Goal: Information Seeking & Learning: Learn about a topic

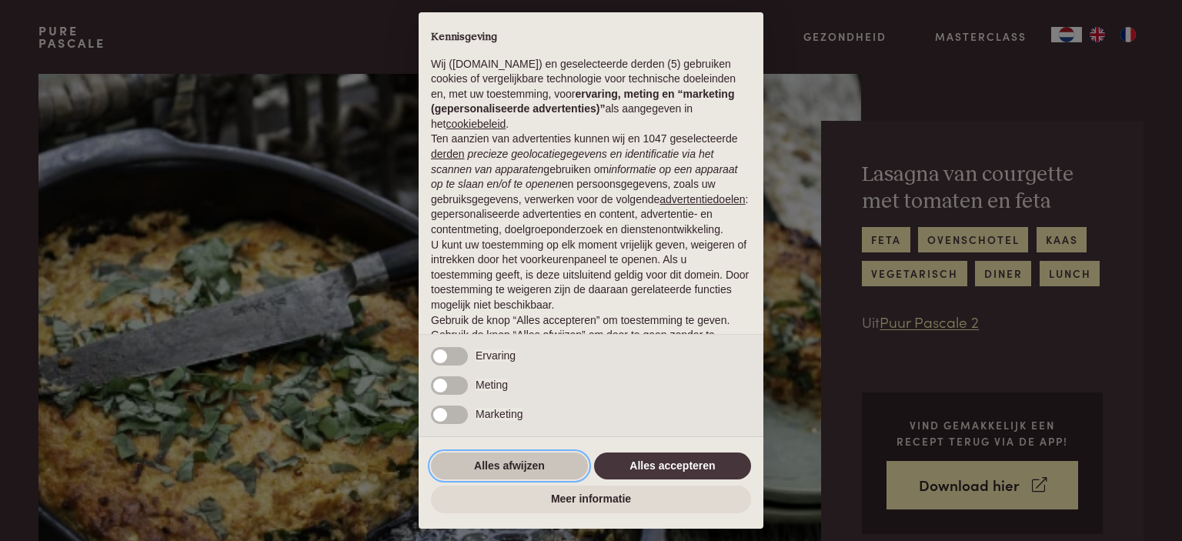
click at [529, 466] on button "Alles afwijzen" at bounding box center [509, 466] width 157 height 28
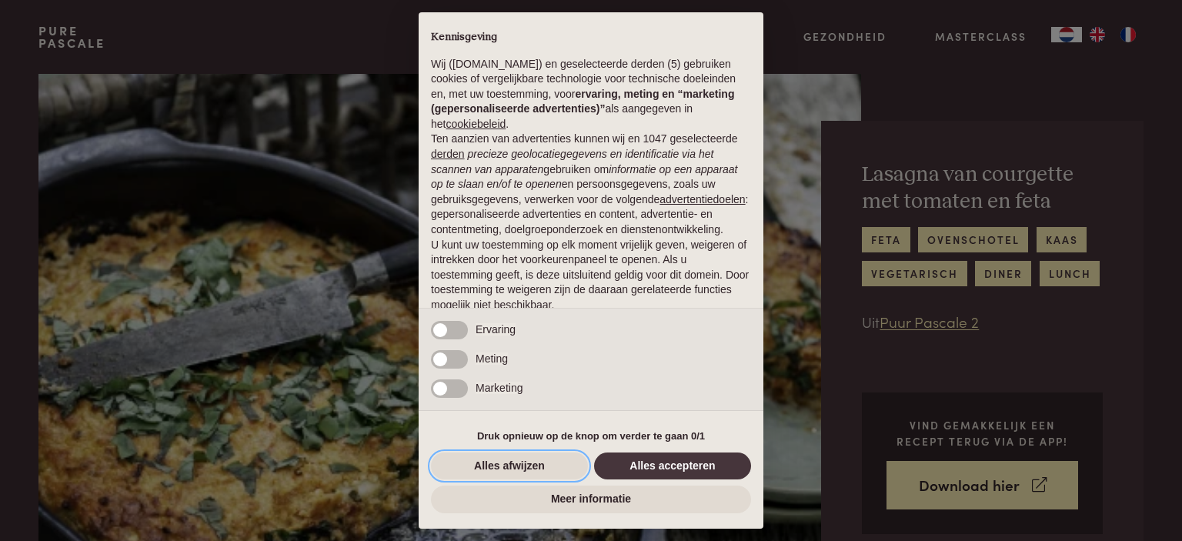
scroll to position [61, 0]
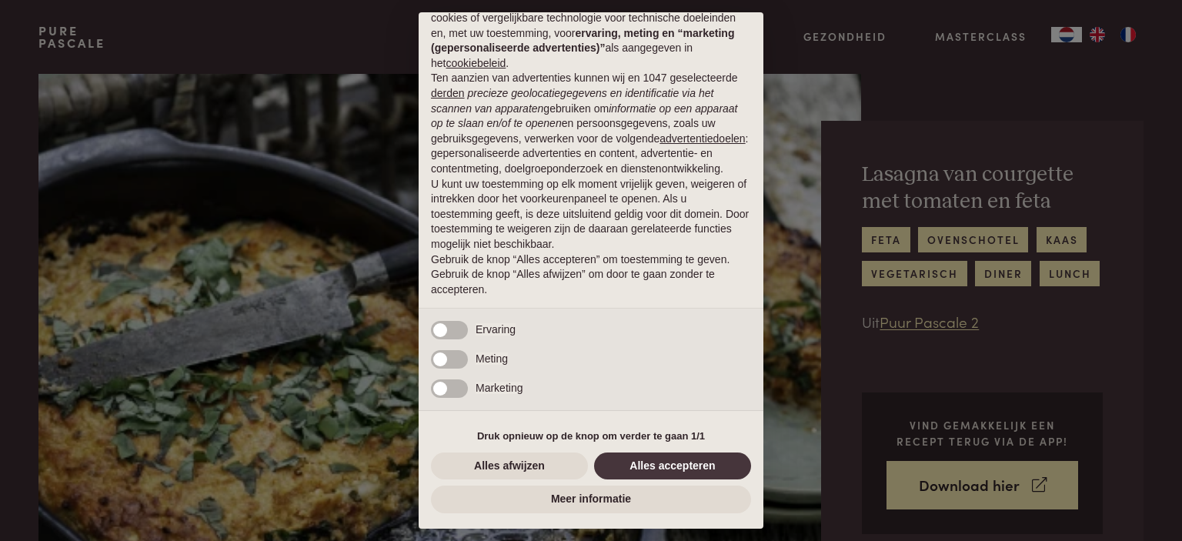
click at [510, 454] on div "Alles afwijzen Alles accepteren" at bounding box center [591, 466] width 320 height 34
click at [512, 466] on button "Alles afwijzen" at bounding box center [509, 466] width 157 height 28
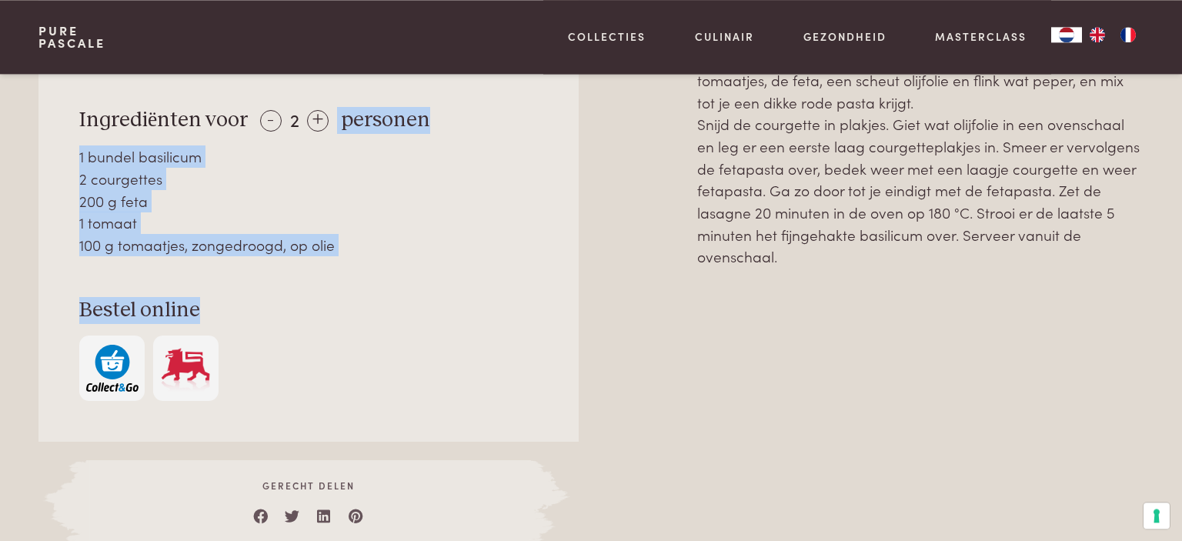
scroll to position [813, 0]
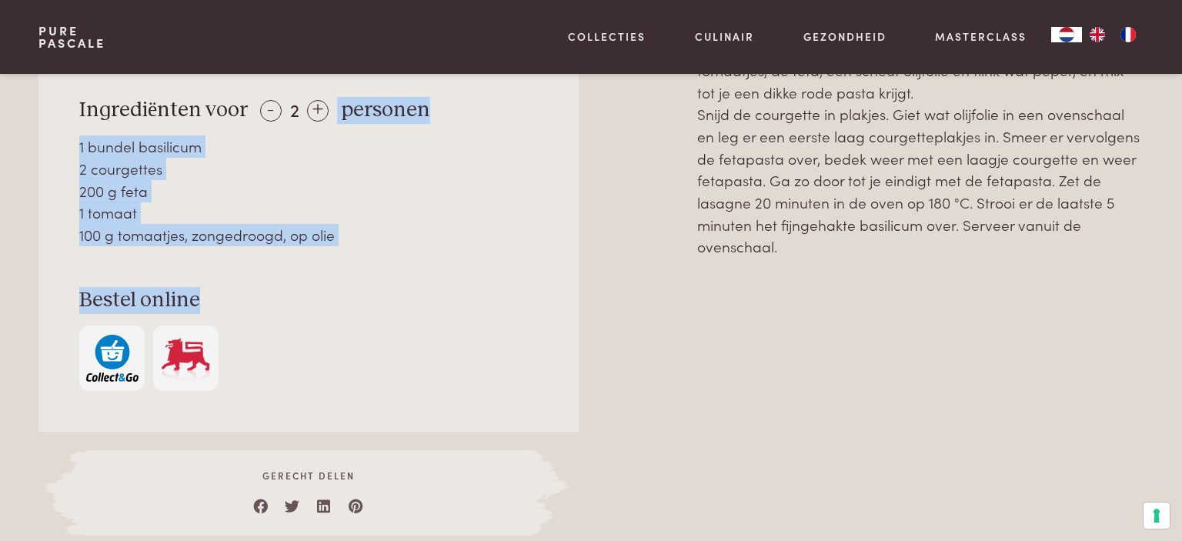
drag, startPoint x: 82, startPoint y: 244, endPoint x: 963, endPoint y: 239, distance: 881.0
click at [977, 239] on div "Over dit recept Een ovenschotel waar iedereen gelukkig van wordt. Ingrediënten …" at bounding box center [590, 245] width 1105 height 582
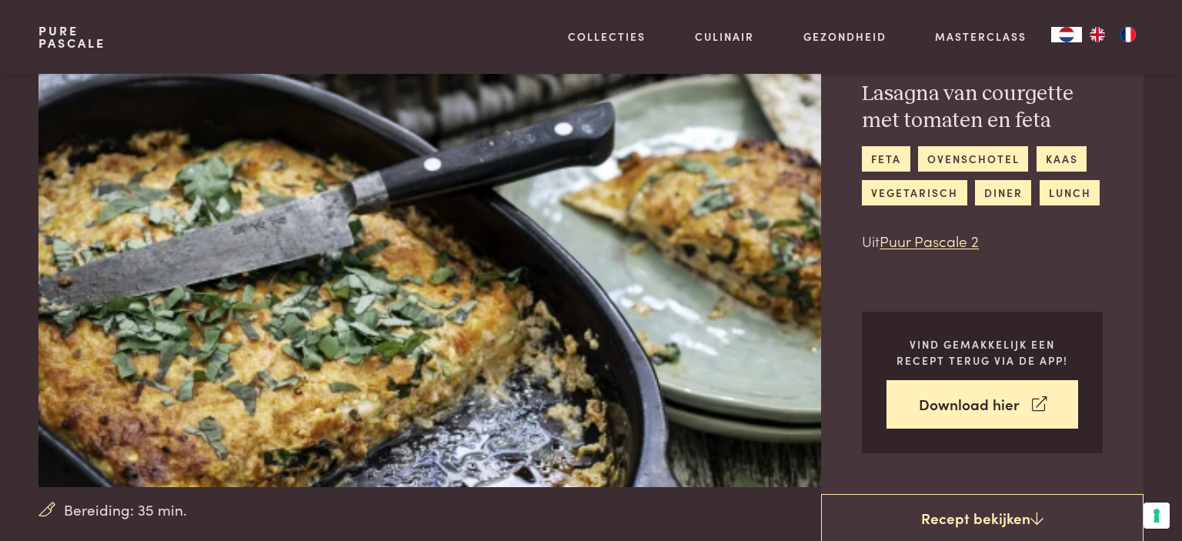
scroll to position [0, 0]
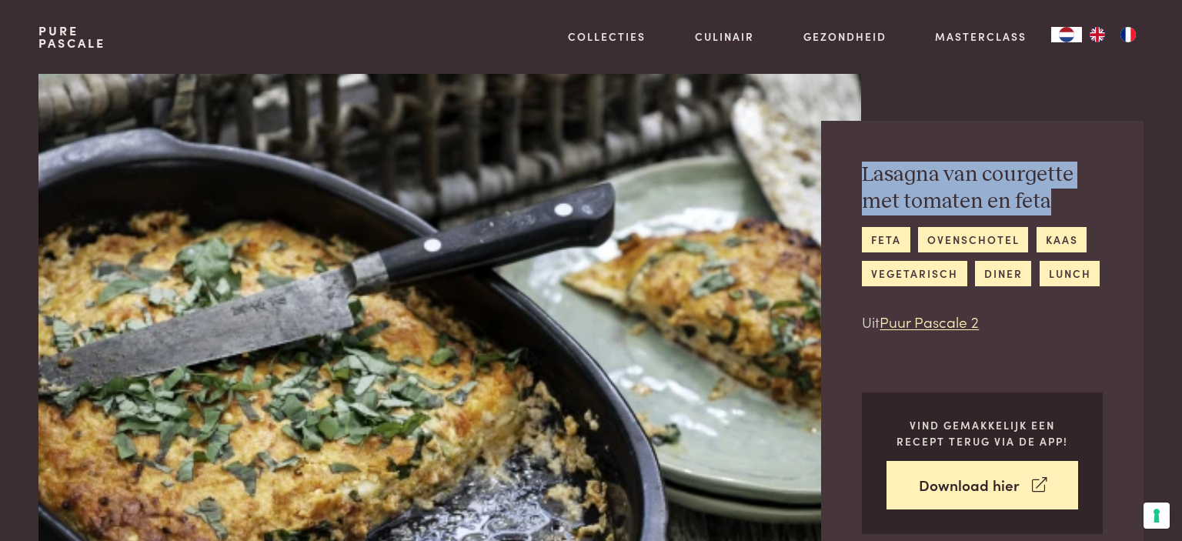
drag, startPoint x: 862, startPoint y: 174, endPoint x: 1063, endPoint y: 208, distance: 204.4
click at [1063, 208] on div "[PERSON_NAME] met tomaten en feta feta ovenschotel kaas vegetarisch diner lunch…" at bounding box center [982, 348] width 322 height 454
copy h2 "Lasagna van courgette met tomaten en feta"
click at [479, 383] on img at bounding box center [449, 321] width 823 height 494
click at [429, 379] on img at bounding box center [449, 321] width 823 height 494
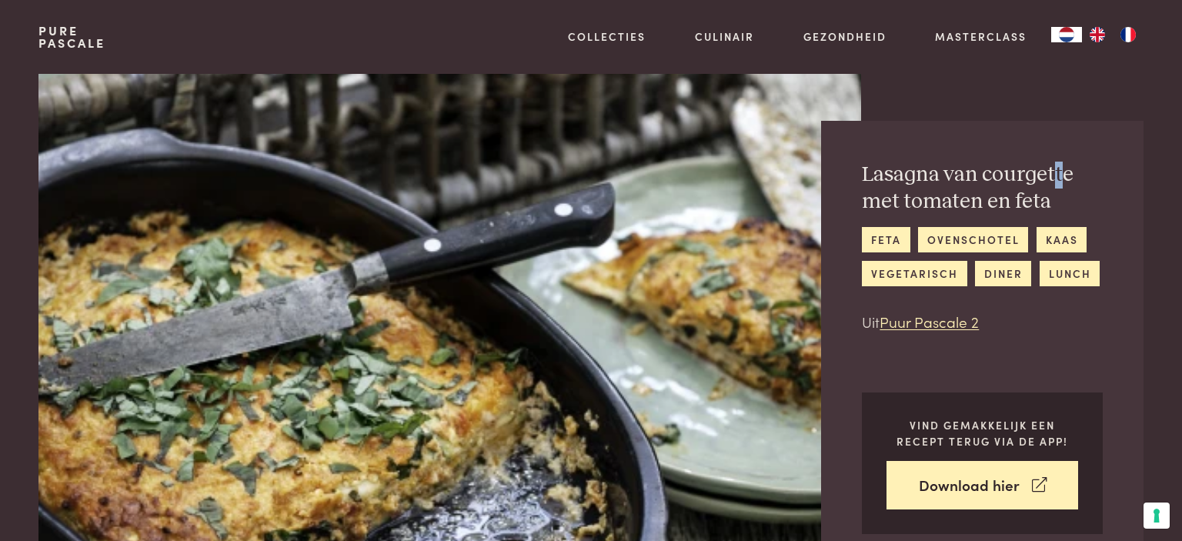
drag, startPoint x: 1065, startPoint y: 92, endPoint x: 1070, endPoint y: 103, distance: 11.7
click at [1066, 95] on div "[PERSON_NAME] met tomaten en feta feta ovenschotel kaas vegetarisch diner lunch…" at bounding box center [1015, 325] width 258 height 502
click at [402, 305] on img at bounding box center [449, 321] width 823 height 494
